Goal: Information Seeking & Learning: Learn about a topic

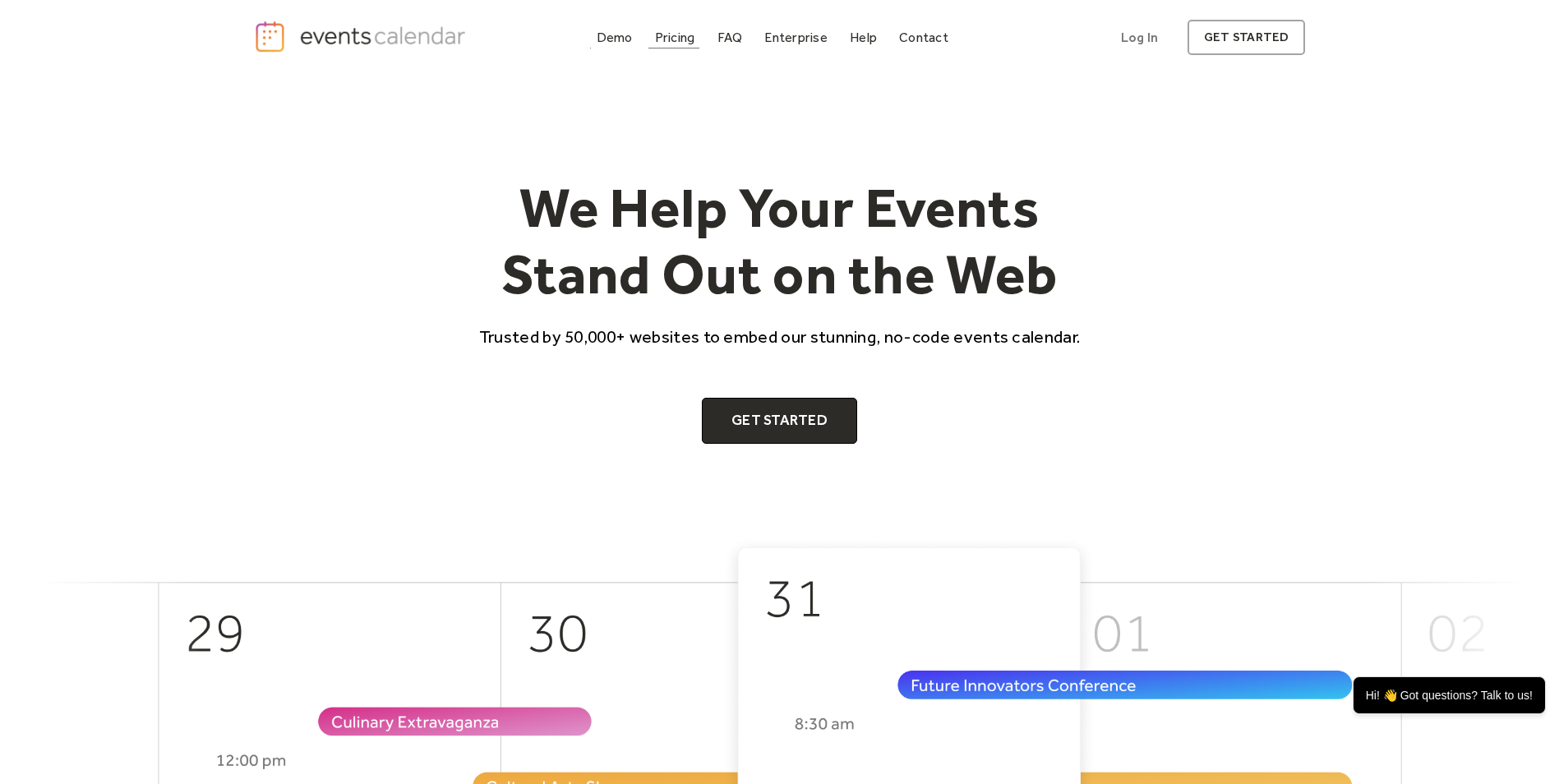
click at [663, 35] on div "Pricing" at bounding box center [675, 37] width 40 height 9
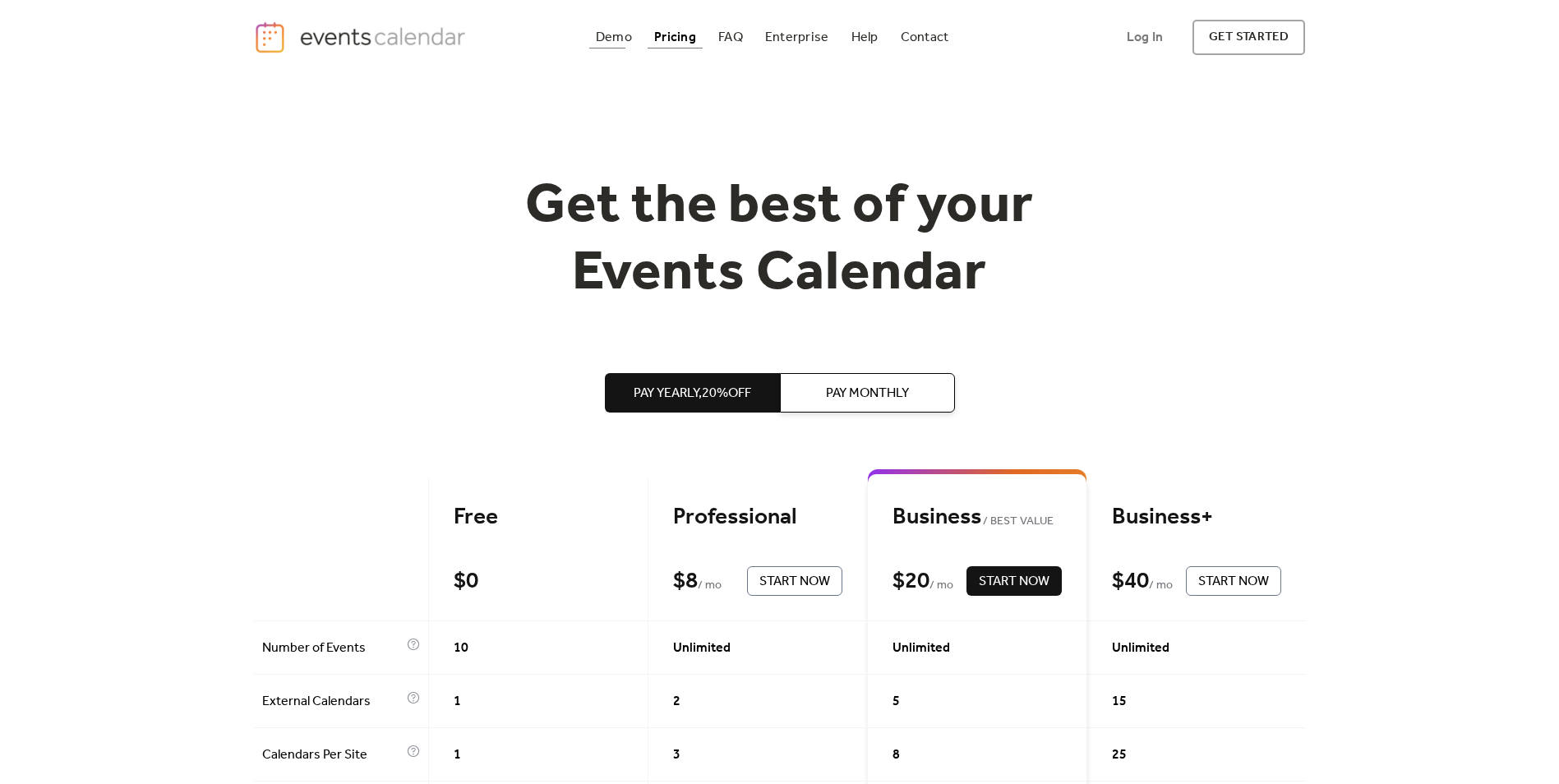
click at [622, 32] on div "Demo" at bounding box center [614, 37] width 36 height 9
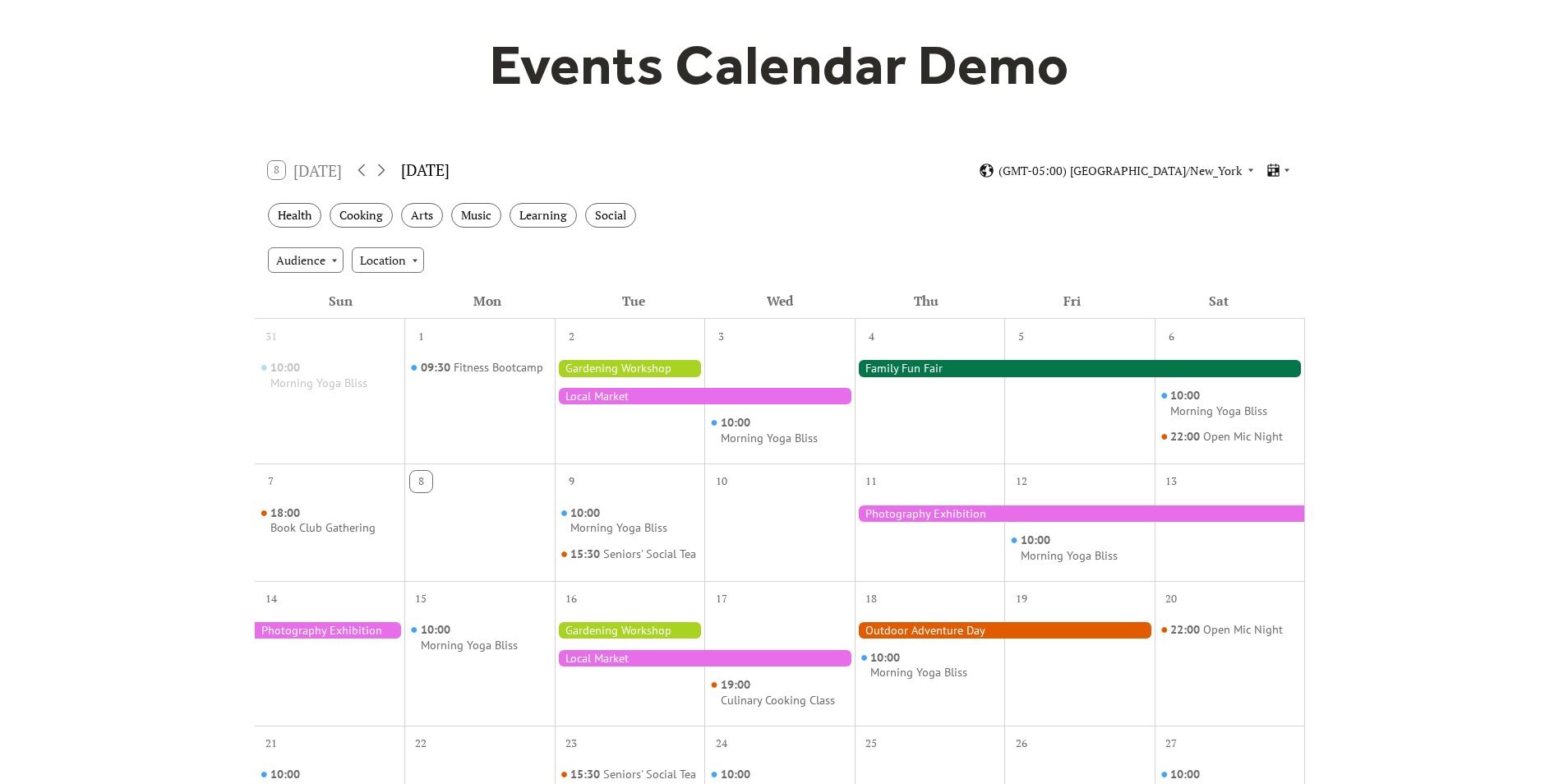
scroll to position [164, 0]
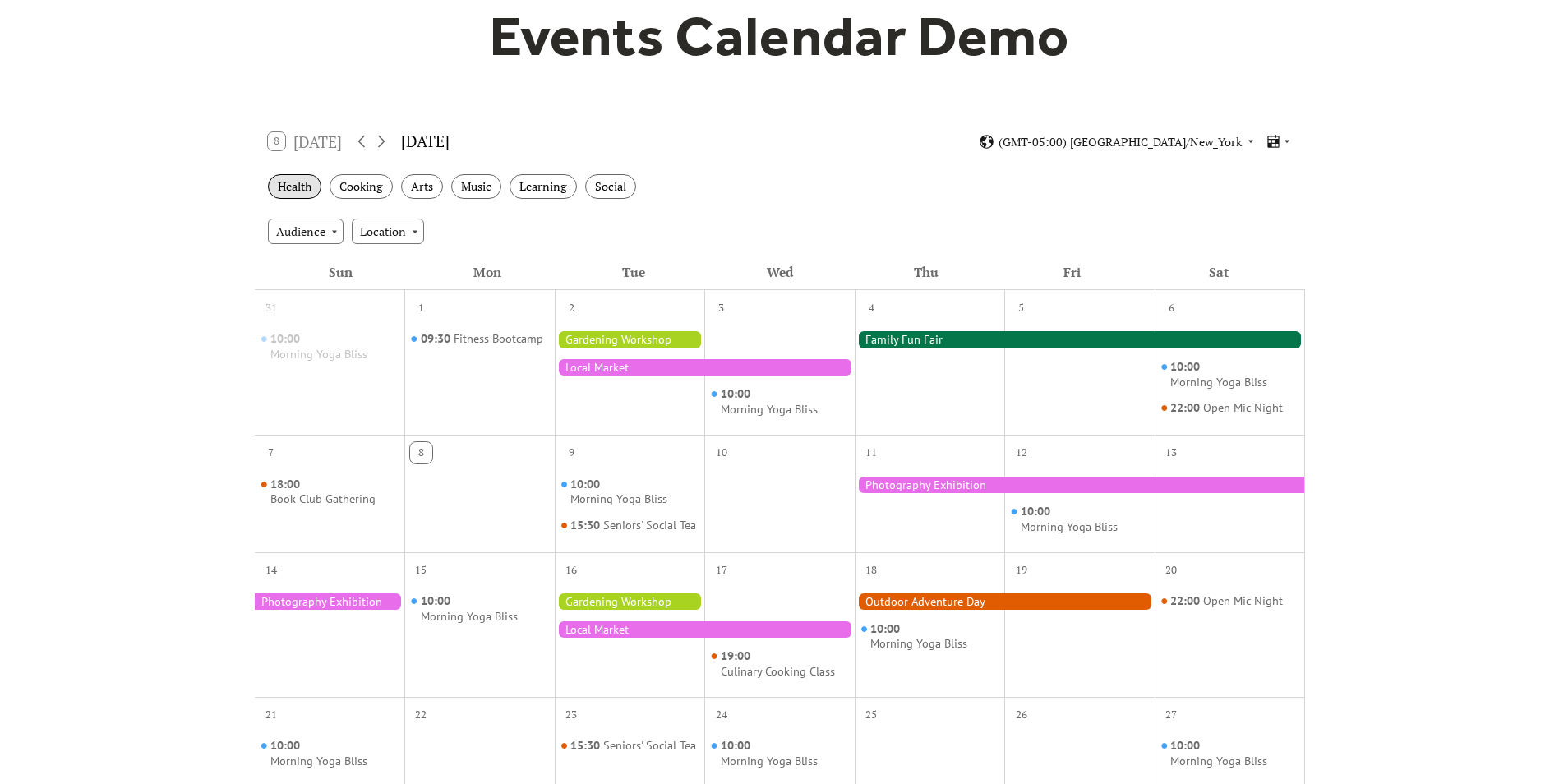
click at [277, 184] on div "Health" at bounding box center [295, 187] width 54 height 26
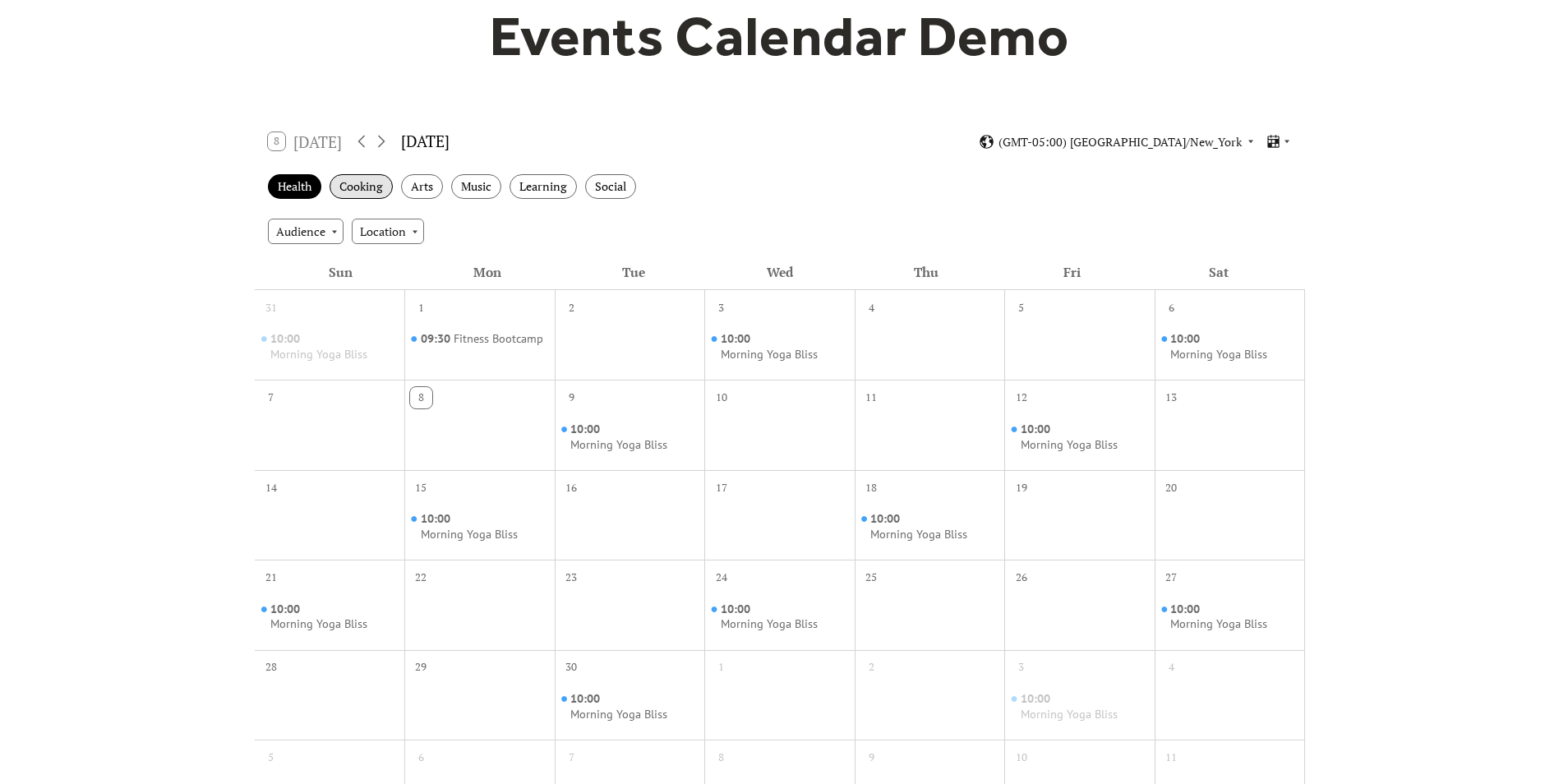
click at [352, 185] on div "Cooking" at bounding box center [361, 187] width 63 height 26
click at [428, 190] on div "Arts" at bounding box center [422, 187] width 42 height 26
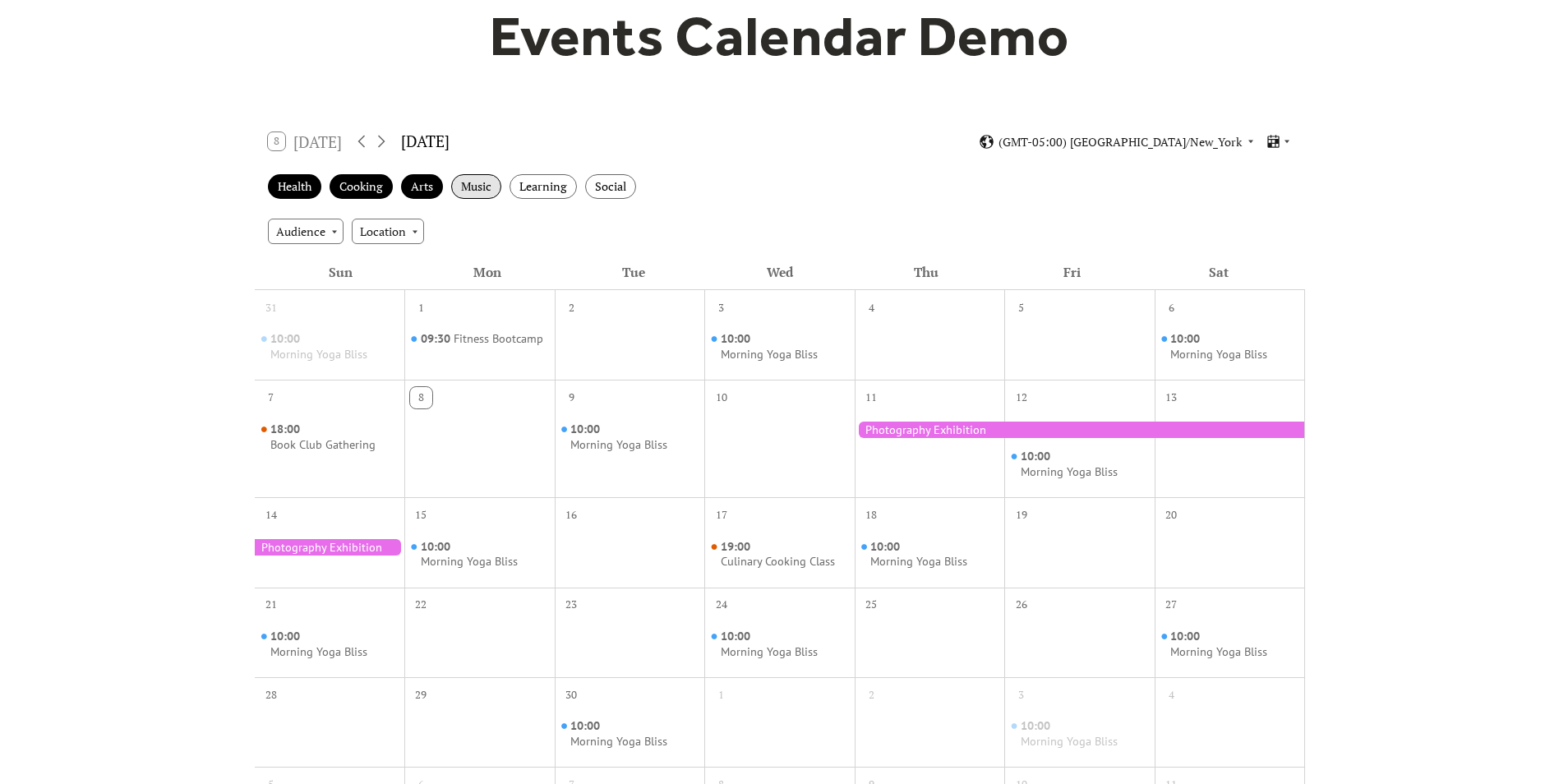
click at [481, 184] on div "Music" at bounding box center [476, 187] width 50 height 26
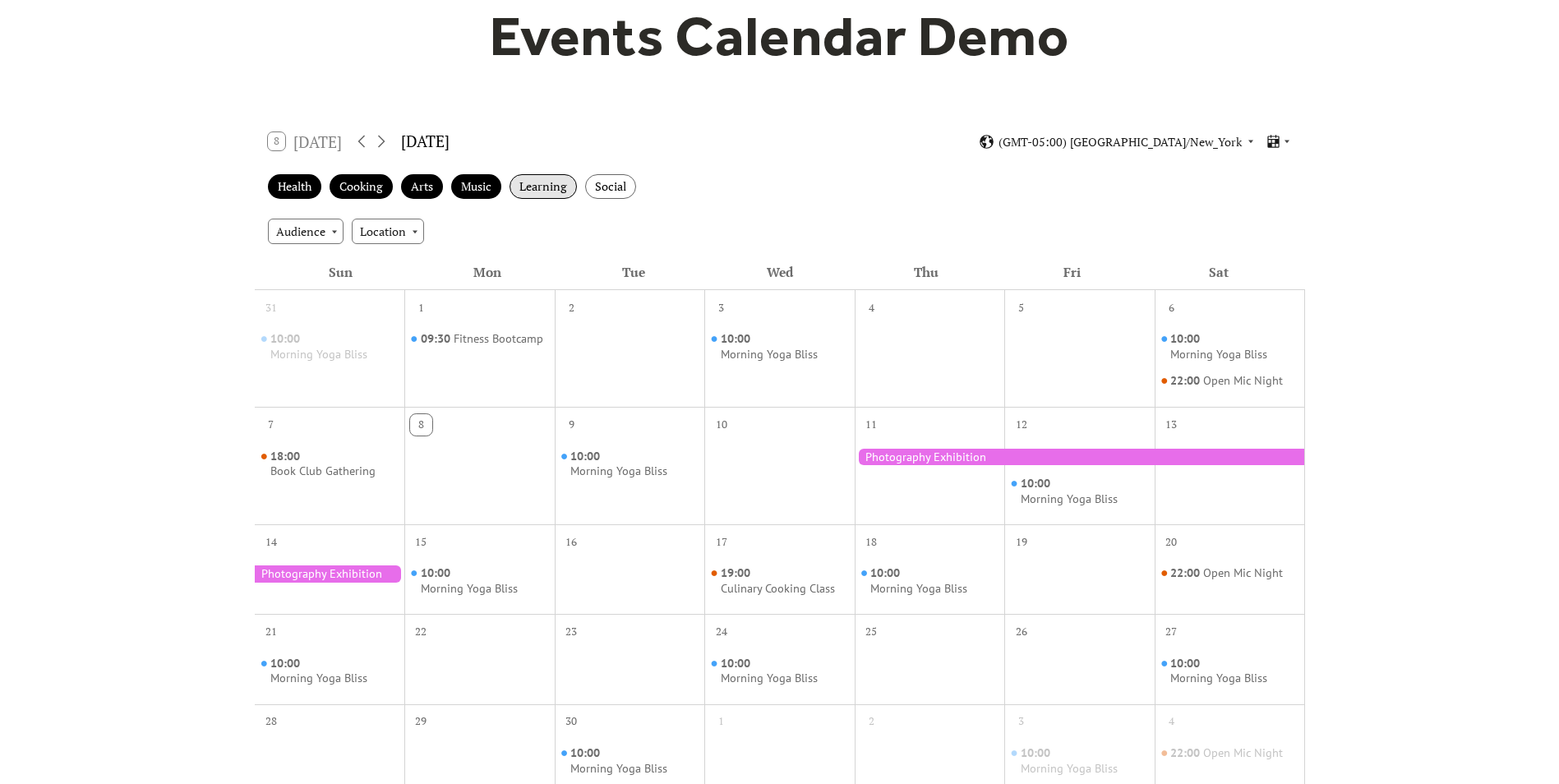
click at [527, 187] on div "Learning" at bounding box center [543, 187] width 67 height 26
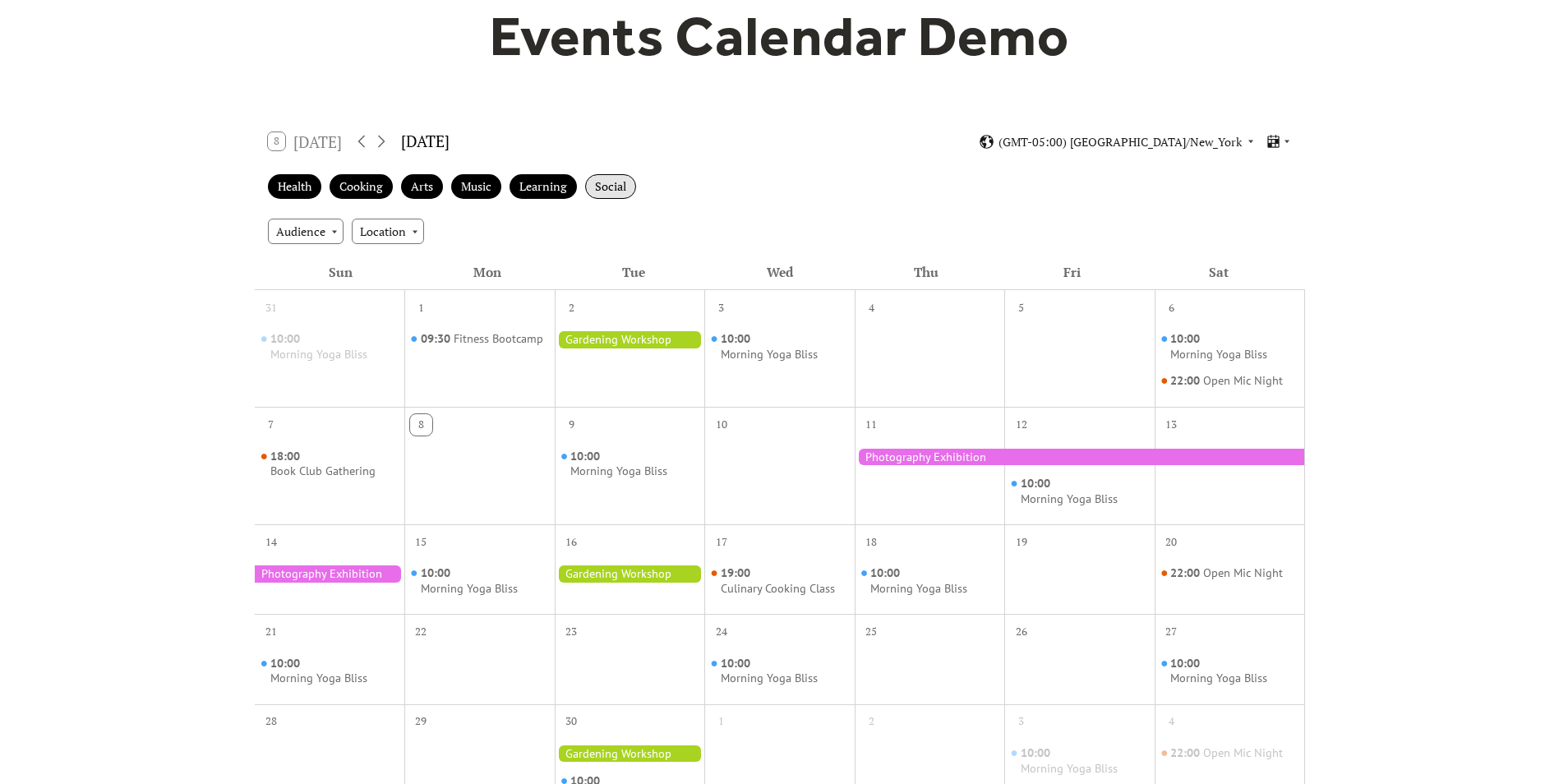
click at [606, 183] on div "Social" at bounding box center [611, 187] width 51 height 26
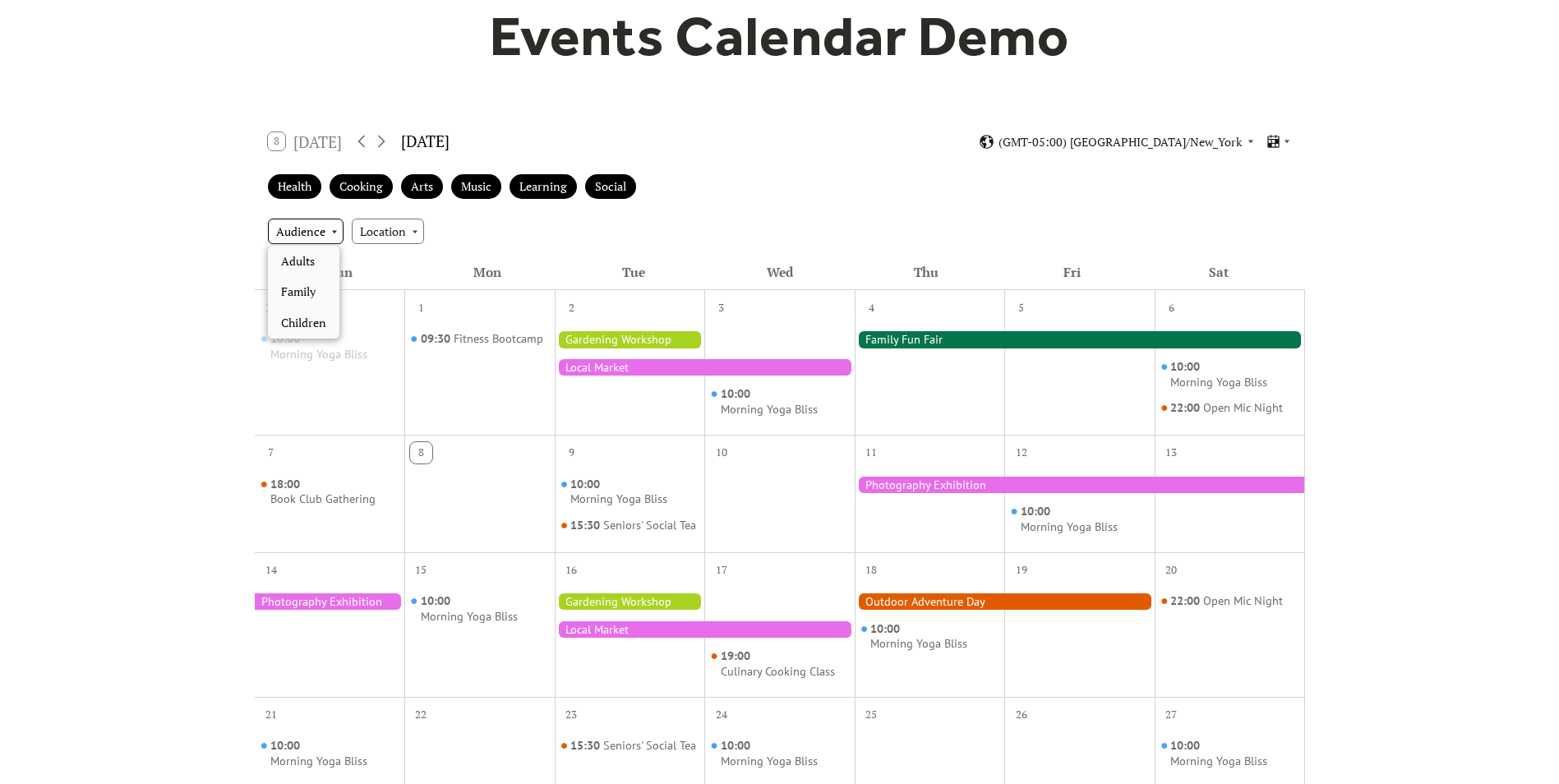
click at [293, 228] on div "Audience" at bounding box center [306, 231] width 76 height 25
click at [376, 236] on div "Location" at bounding box center [388, 231] width 73 height 25
click at [384, 230] on div "Location" at bounding box center [388, 231] width 73 height 25
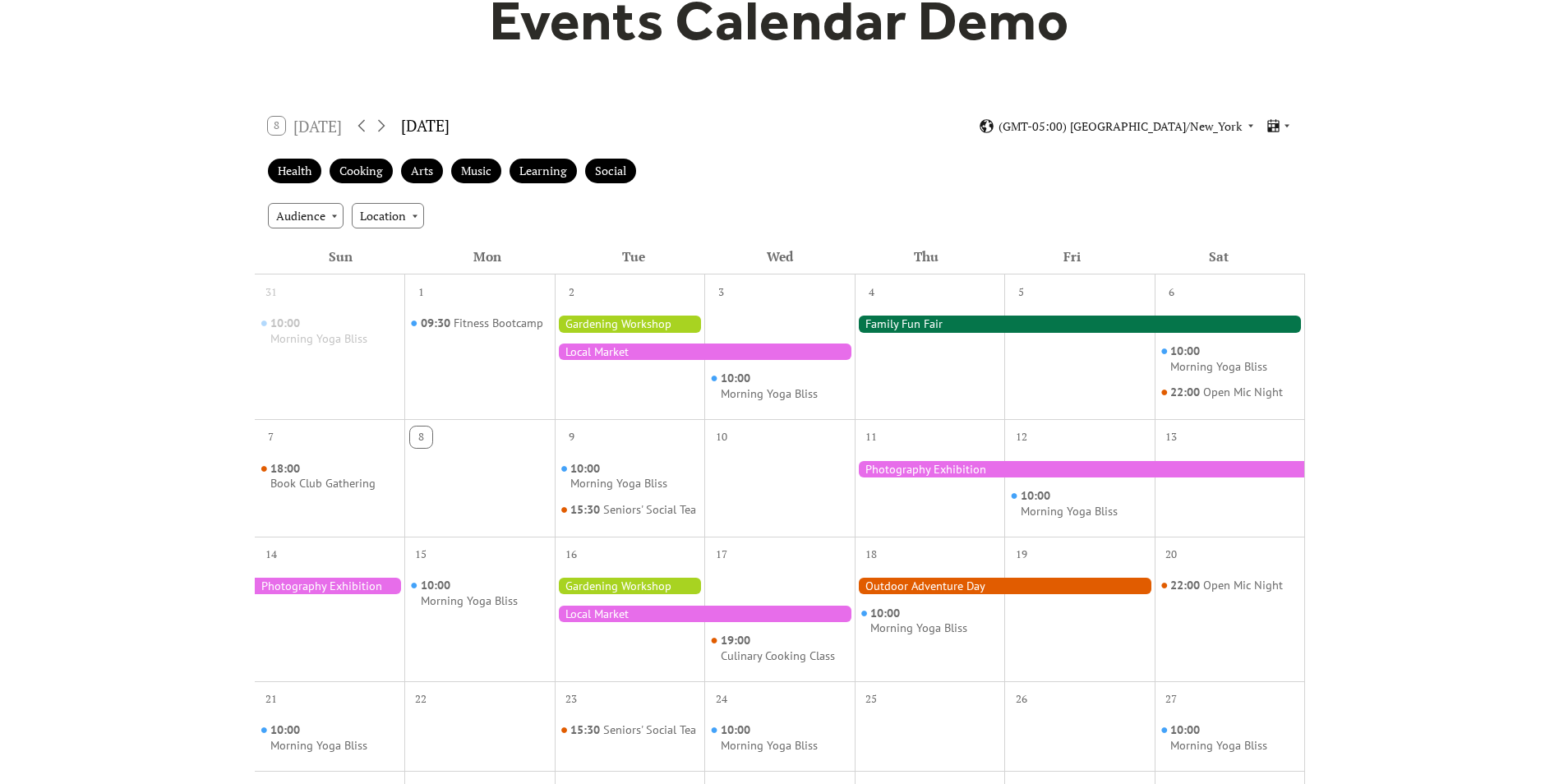
scroll to position [0, 0]
